Goal: Information Seeking & Learning: Understand process/instructions

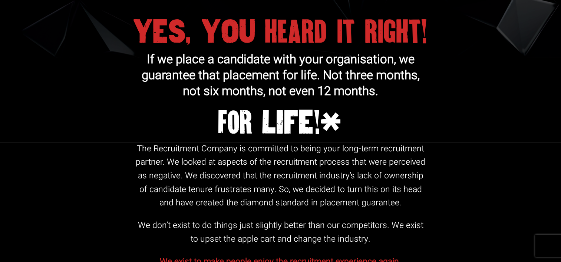
scroll to position [367, 0]
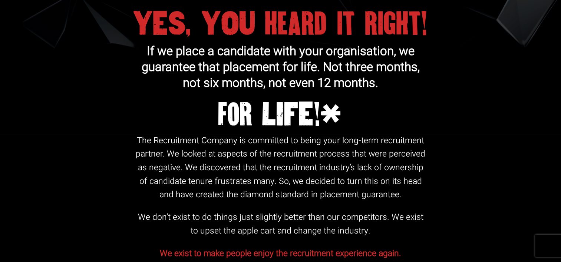
click at [560, 60] on div "YES, YOU heard it right! If we place a candidate with your organisation, we gua…" at bounding box center [280, 5] width 561 height 257
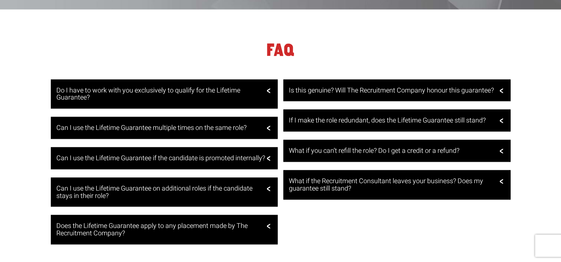
scroll to position [1432, 0]
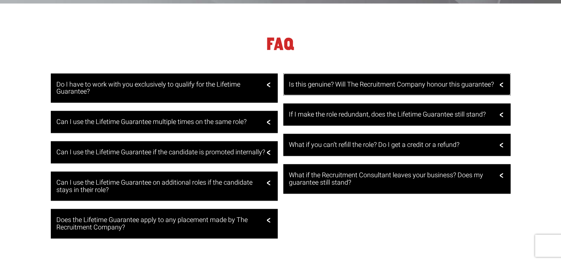
click at [442, 81] on h3 "Is this genuine? Will The Recruitment Company honour this guarantee?" at bounding box center [396, 84] width 214 height 7
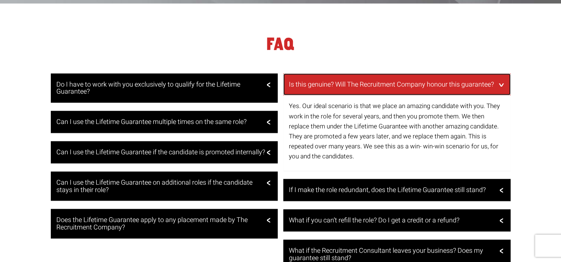
click at [442, 81] on h3 "Is this genuine? Will The Recruitment Company honour this guarantee?" at bounding box center [396, 84] width 214 height 7
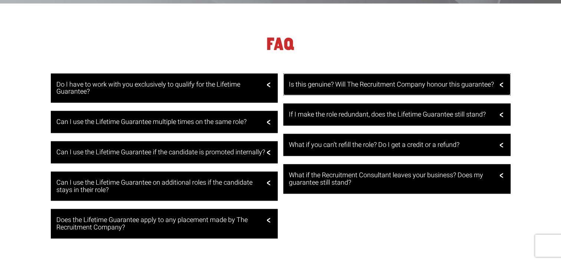
click at [442, 81] on h3 "Is this genuine? Will The Recruitment Company honour this guarantee?" at bounding box center [396, 84] width 214 height 7
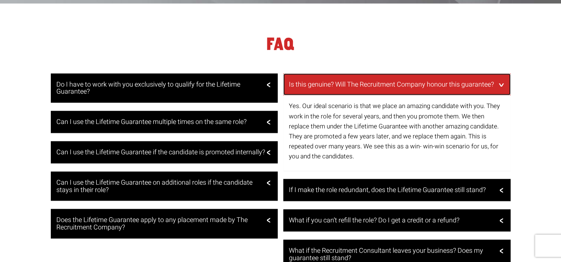
click at [442, 81] on h3 "Is this genuine? Will The Recruitment Company honour this guarantee?" at bounding box center [396, 84] width 214 height 7
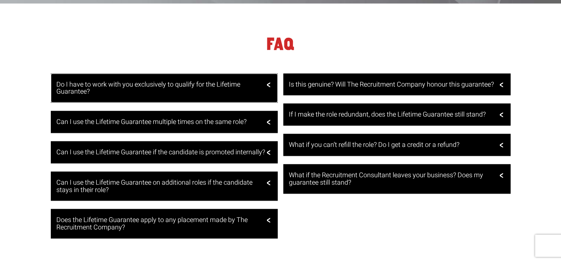
click at [216, 81] on h3 "Do I have to work with you exclusively to qualify for the Lifetime Guarantee?" at bounding box center [163, 88] width 214 height 15
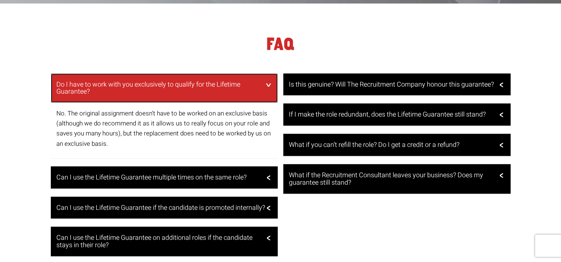
click at [230, 81] on h3 "Do I have to work with you exclusively to qualify for the Lifetime Guarantee?" at bounding box center [163, 88] width 214 height 15
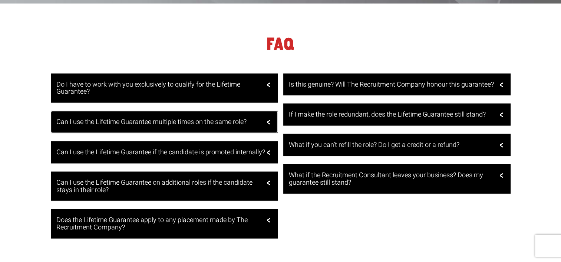
click at [215, 119] on h3 "Can I use the Lifetime Guarantee multiple times on the same role?" at bounding box center [163, 122] width 214 height 7
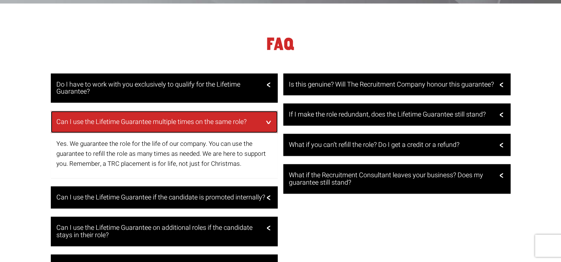
click at [215, 119] on h3 "Can I use the Lifetime Guarantee multiple times on the same role?" at bounding box center [163, 122] width 214 height 7
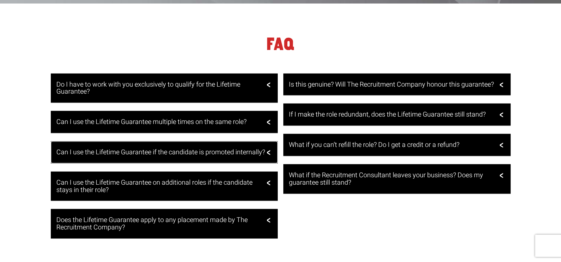
click at [215, 149] on h3 "Can I use the Lifetime Guarantee if the candidate is promoted internally?" at bounding box center [163, 152] width 214 height 7
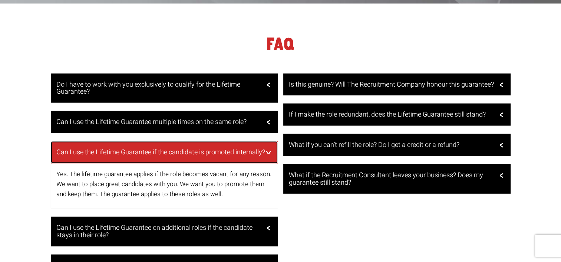
click at [215, 149] on h3 "Can I use the Lifetime Guarantee if the candidate is promoted internally?" at bounding box center [163, 152] width 214 height 7
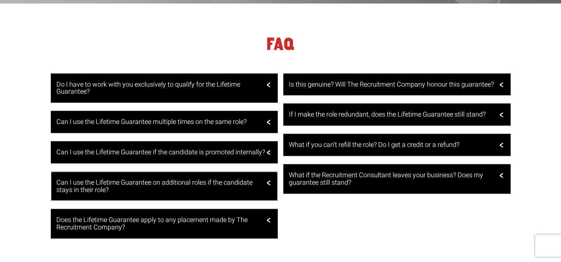
click at [213, 179] on h3 "Can I use the Lifetime Guarantee on additional roles if the candidate stays in …" at bounding box center [163, 186] width 214 height 15
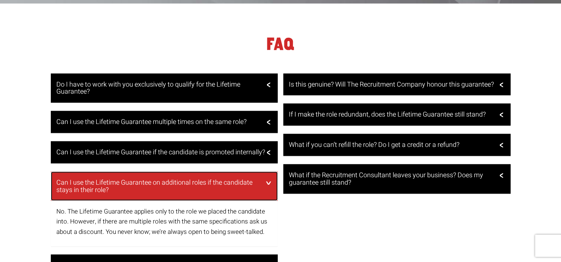
click at [222, 183] on h3 "Can I use the Lifetime Guarantee on additional roles if the candidate stays in …" at bounding box center [163, 186] width 214 height 15
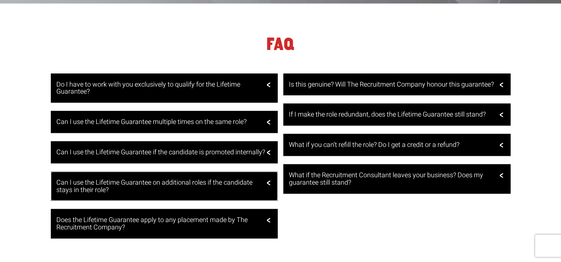
click at [222, 183] on h3 "Can I use the Lifetime Guarantee on additional roles if the candidate stays in …" at bounding box center [163, 186] width 214 height 15
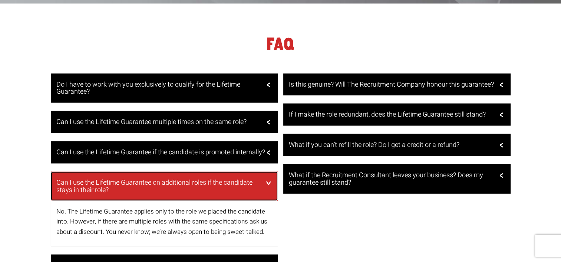
click at [222, 183] on h3 "Can I use the Lifetime Guarantee on additional roles if the candidate stays in …" at bounding box center [163, 186] width 214 height 15
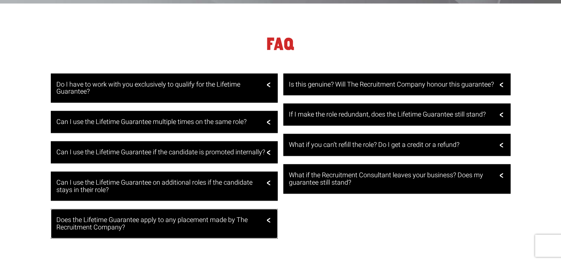
click at [212, 219] on h3 "Does the Lifetime Guarantee apply to any placement made by The Recruitment Comp…" at bounding box center [163, 224] width 214 height 15
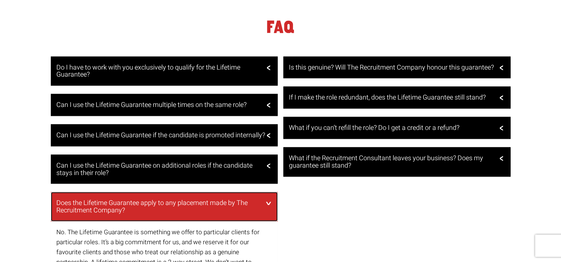
scroll to position [1446, 0]
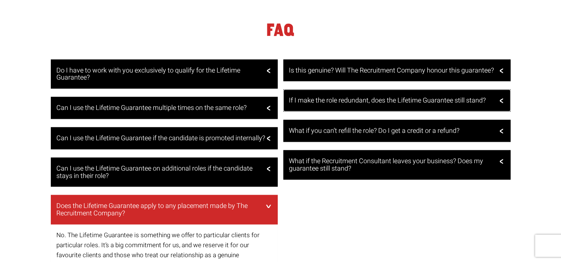
click at [399, 97] on h3 "If I make the role redundant, does the Lifetime Guarantee still stand?" at bounding box center [396, 100] width 214 height 7
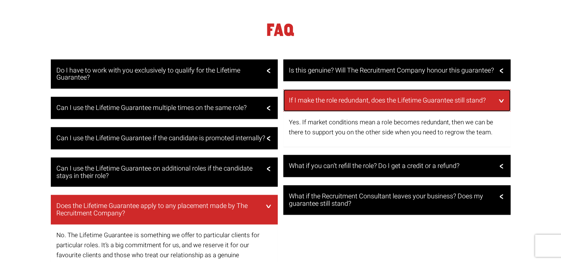
click at [399, 97] on h3 "If I make the role redundant, does the Lifetime Guarantee still stand?" at bounding box center [396, 100] width 214 height 7
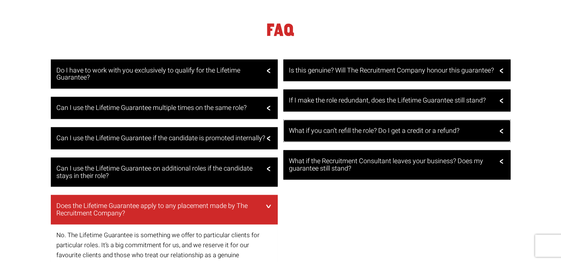
click at [394, 127] on h3 "What if you can’t refill the role? Do I get a credit or a refund?" at bounding box center [396, 130] width 214 height 7
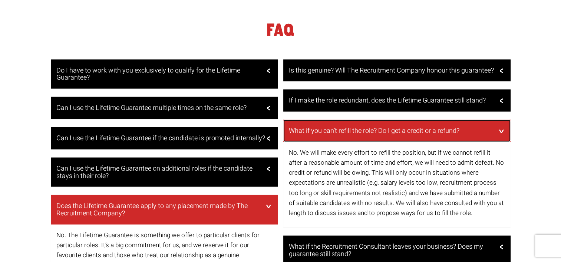
click at [422, 127] on h3 "What if you can’t refill the role? Do I get a credit or a refund?" at bounding box center [396, 130] width 214 height 7
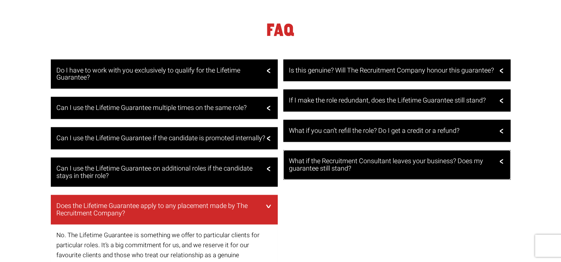
click at [405, 158] on h3 "What if the Recruitment Consultant leaves your business? Does my guarantee stil…" at bounding box center [396, 165] width 214 height 15
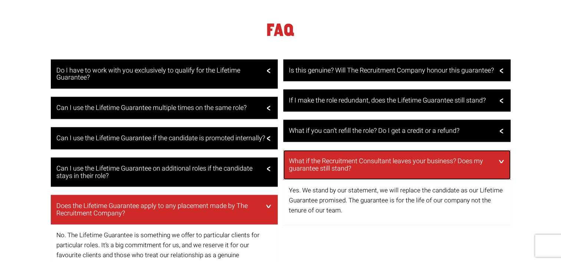
click at [405, 158] on h3 "What if the Recruitment Consultant leaves your business? Does my guarantee stil…" at bounding box center [396, 165] width 214 height 15
